Goal: Find specific page/section: Find specific page/section

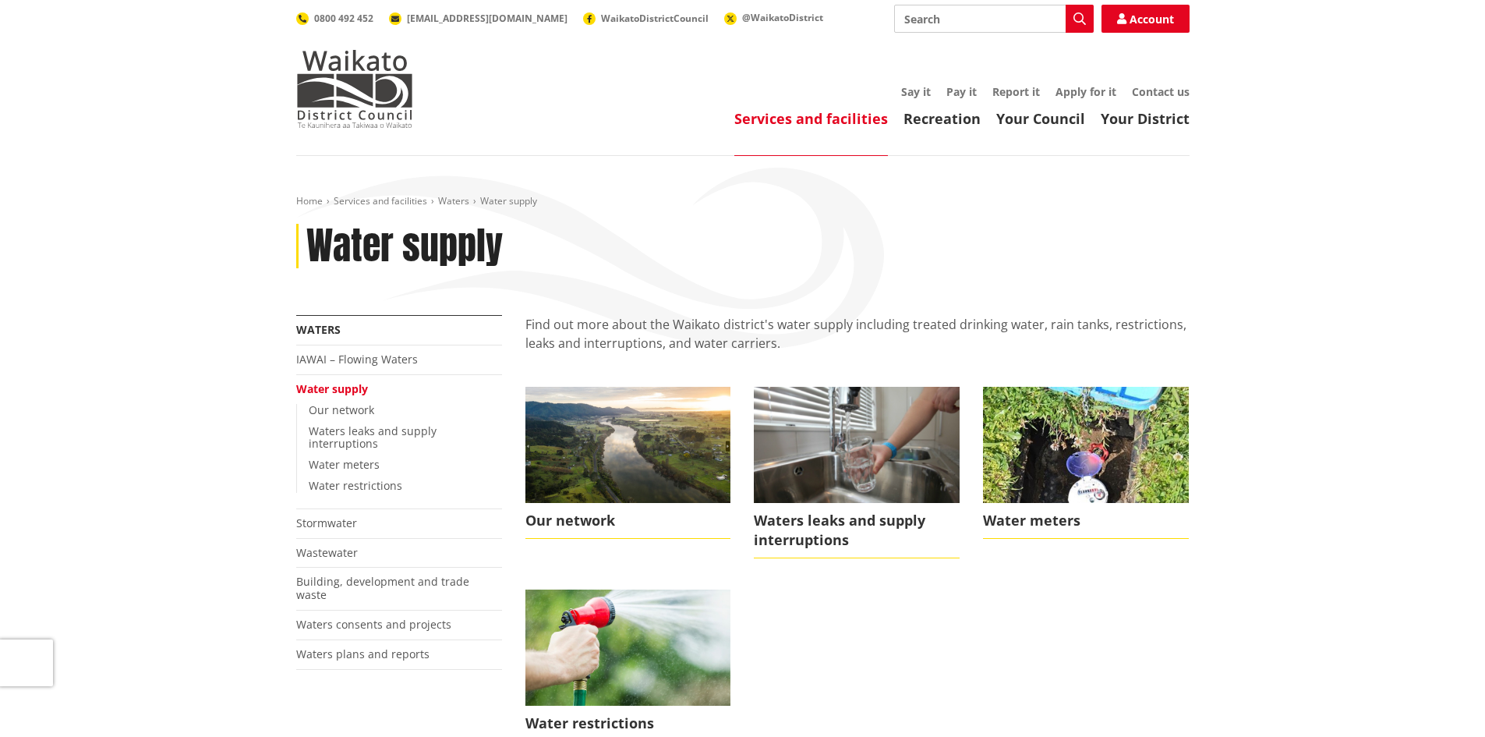
scroll to position [78, 0]
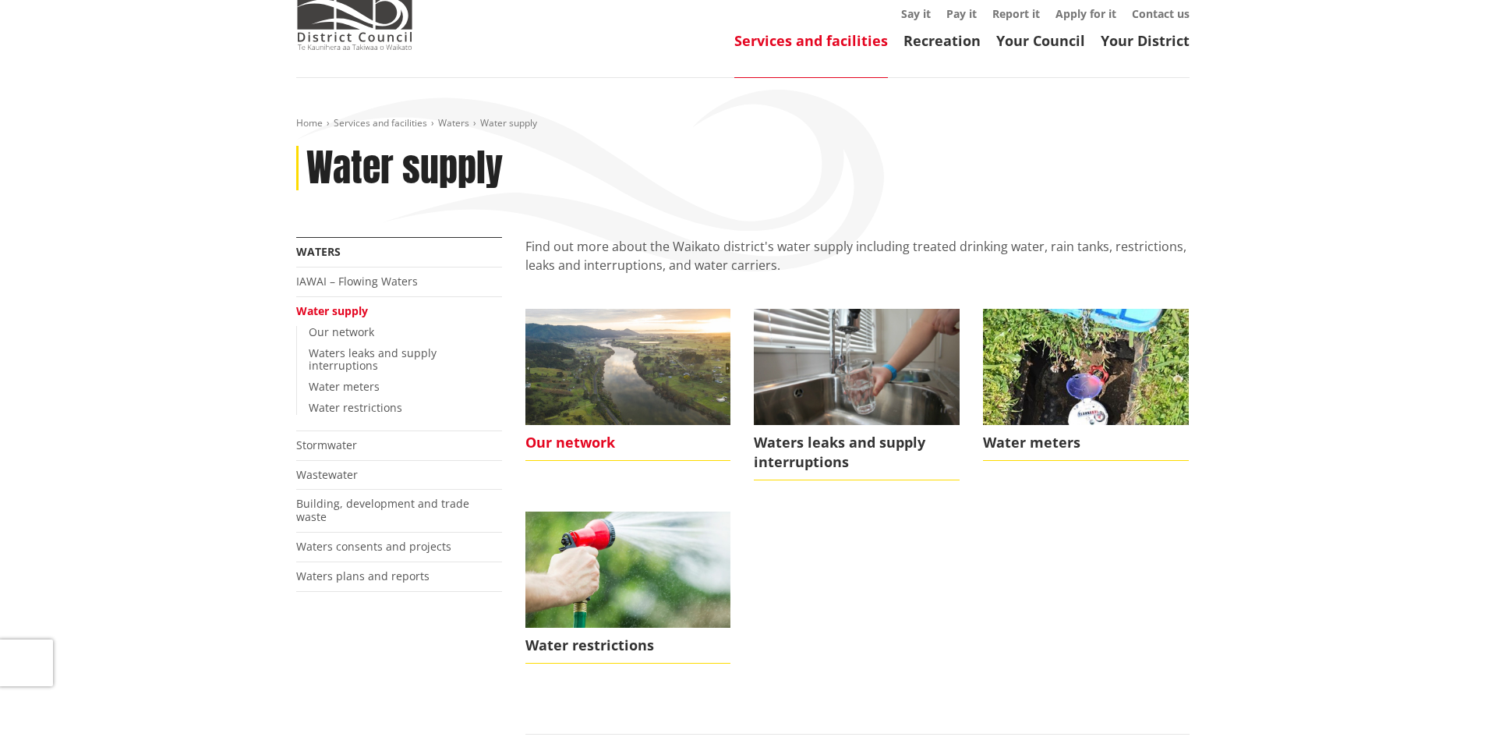
click at [680, 394] on img at bounding box center [629, 366] width 206 height 115
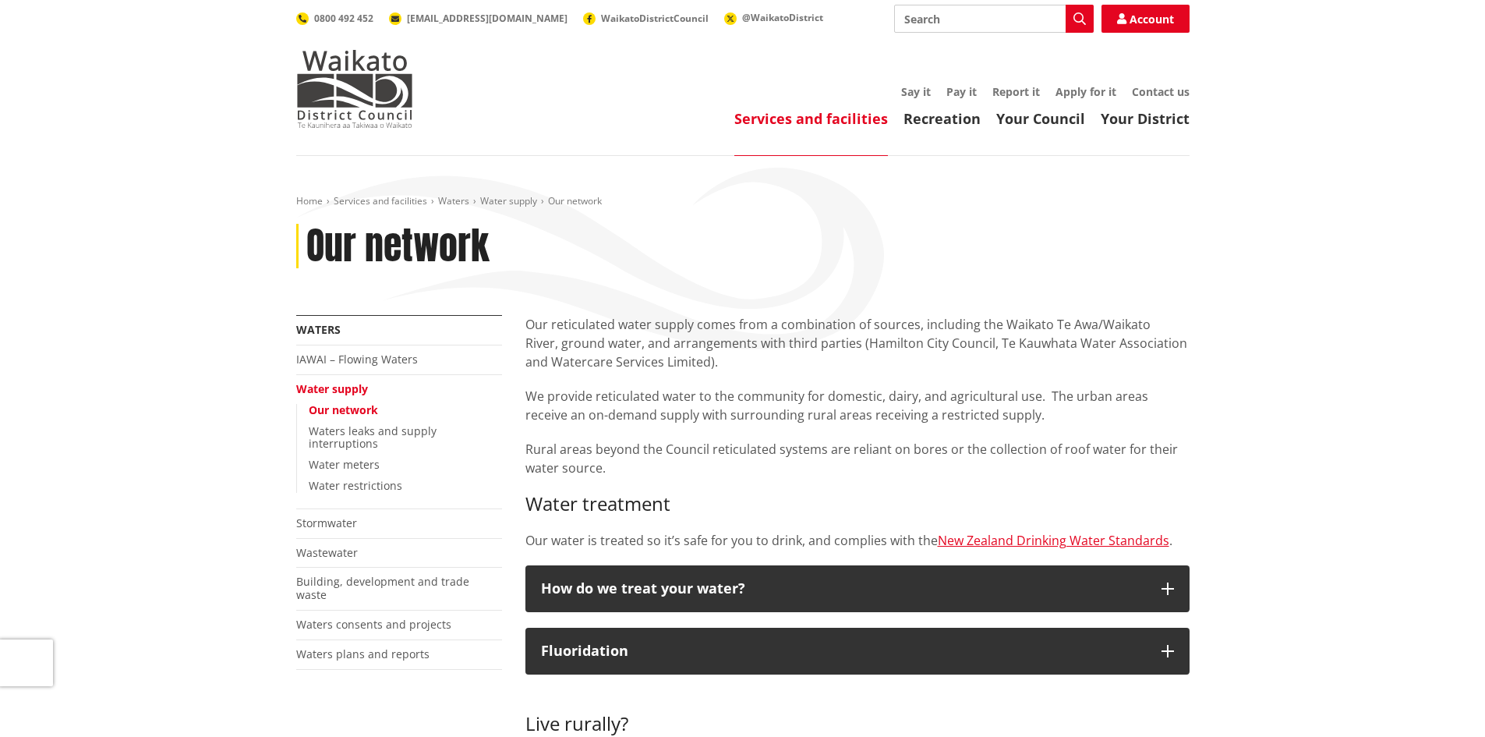
drag, startPoint x: 1315, startPoint y: 209, endPoint x: 838, endPoint y: 123, distance: 484.8
click at [838, 123] on link "Services and facilities" at bounding box center [811, 118] width 154 height 19
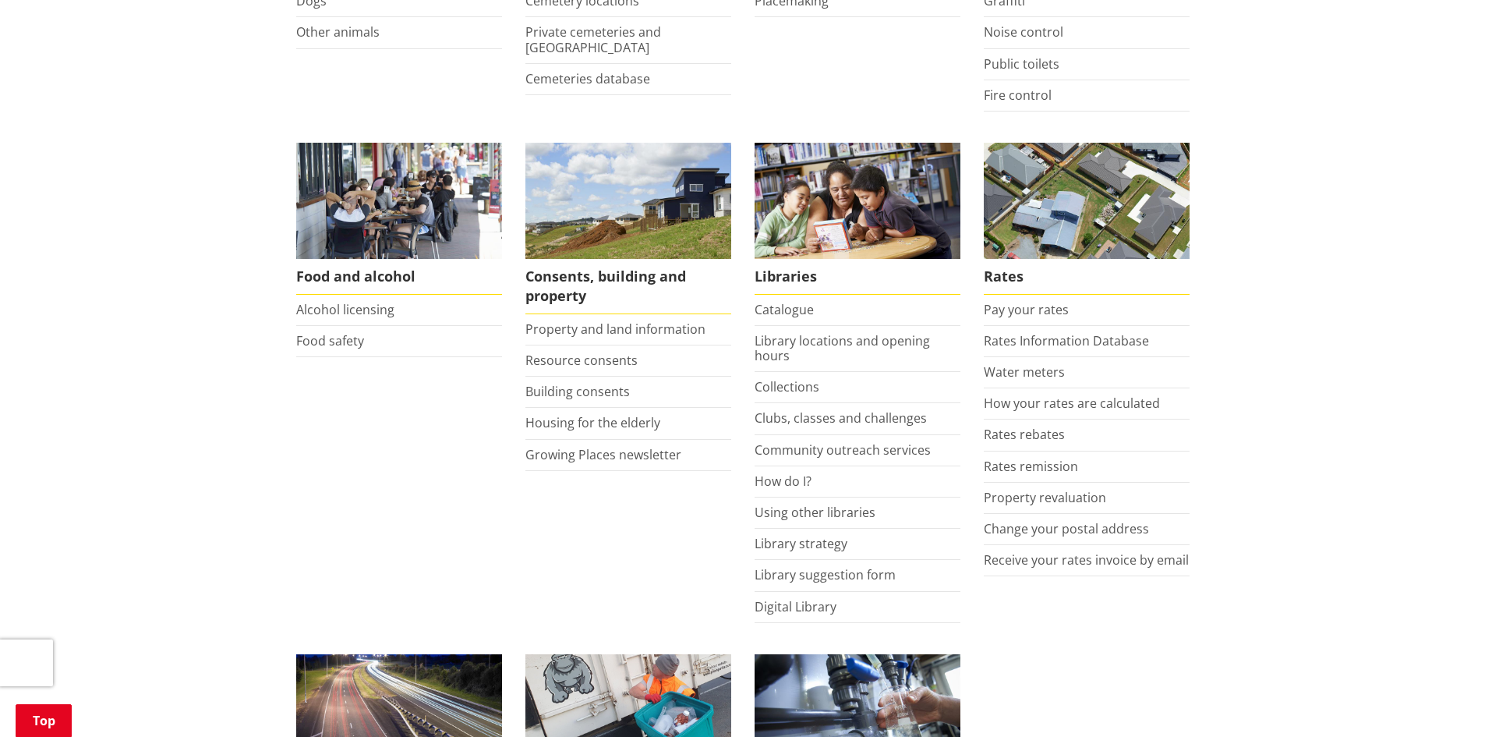
scroll to position [390, 0]
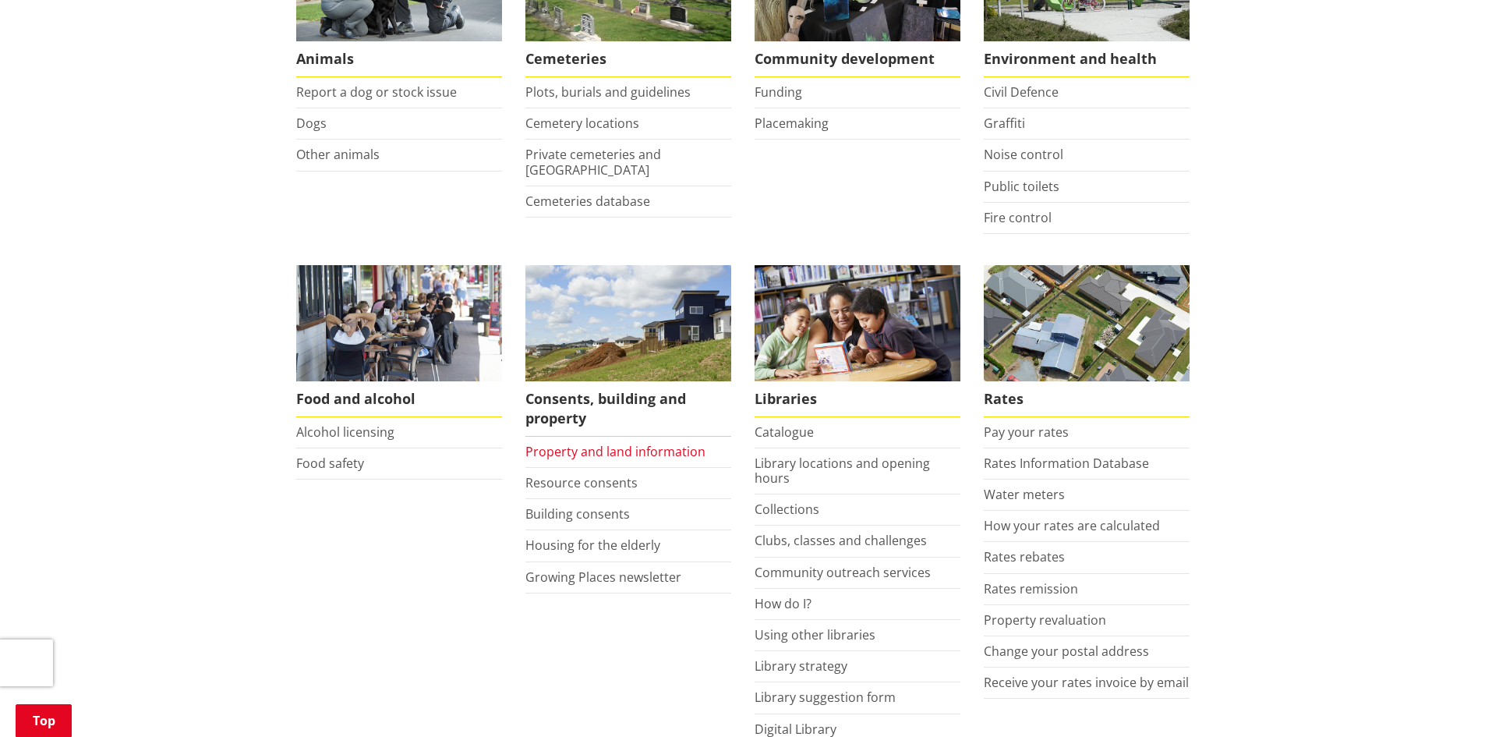
click at [605, 449] on link "Property and land information" at bounding box center [616, 451] width 180 height 17
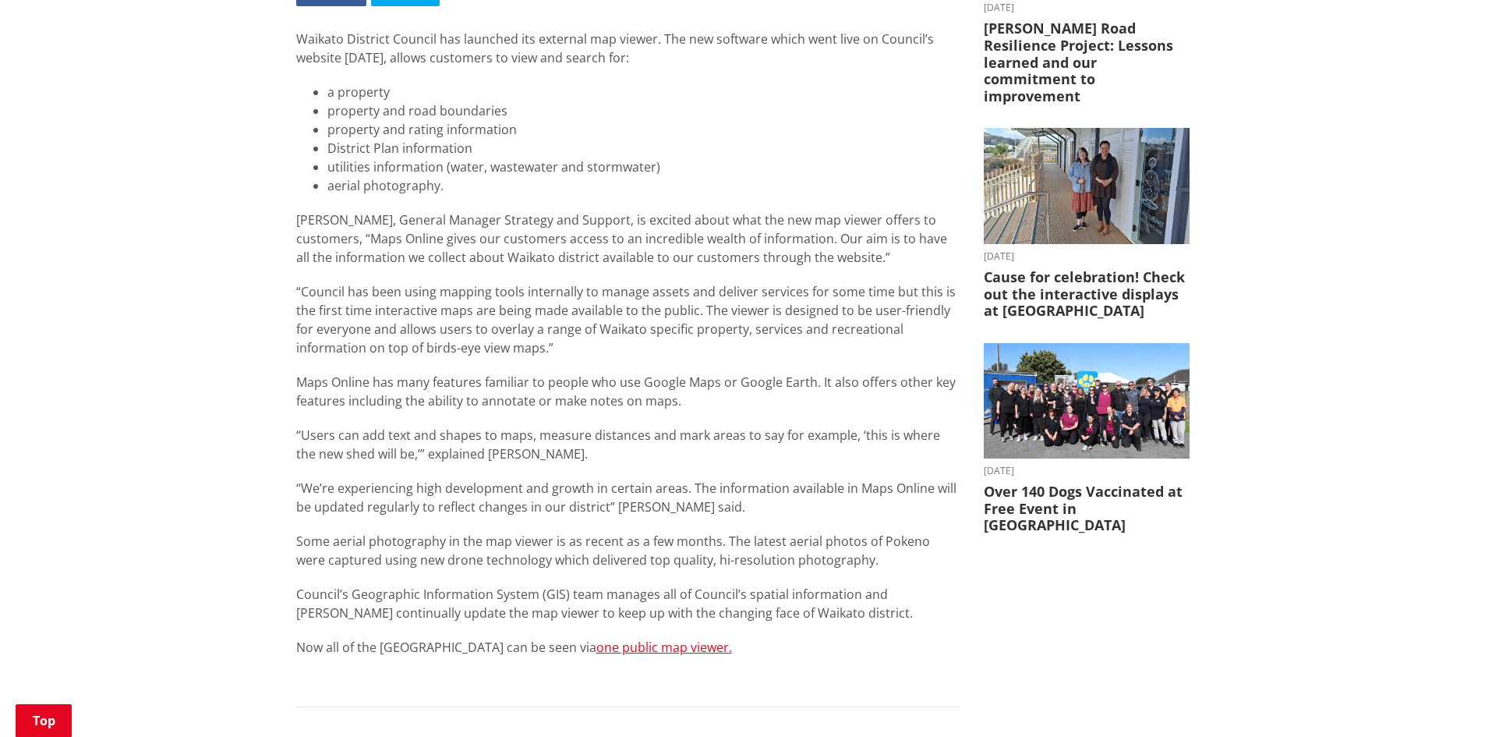
scroll to position [390, 0]
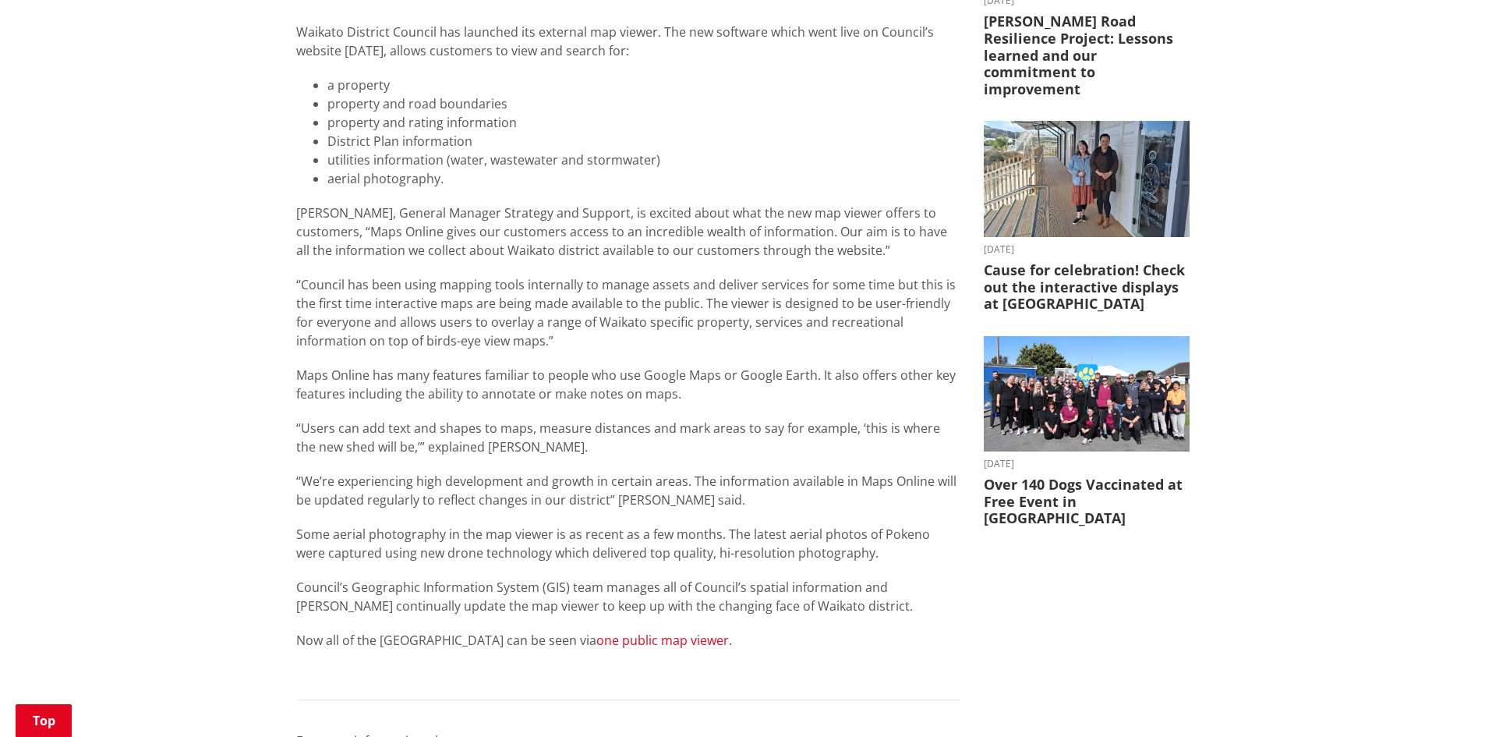
click at [642, 639] on link "one public map viewer." at bounding box center [664, 640] width 136 height 17
